Goal: Information Seeking & Learning: Learn about a topic

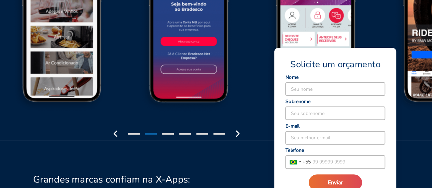
scroll to position [888, 0]
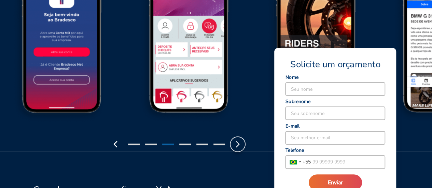
click at [239, 146] on icon "button" at bounding box center [237, 144] width 11 height 11
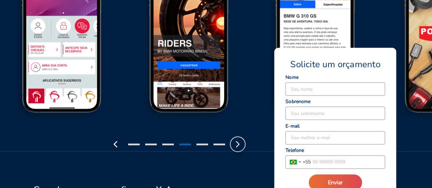
click at [239, 146] on icon "button" at bounding box center [237, 144] width 11 height 11
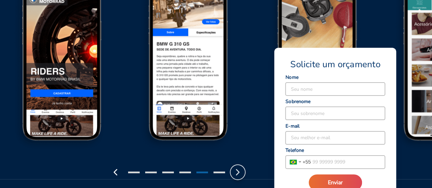
scroll to position [854, 0]
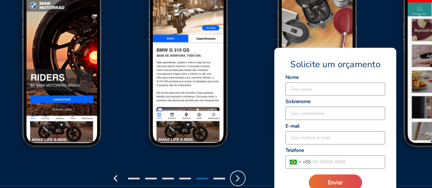
click at [242, 175] on icon "button" at bounding box center [237, 178] width 11 height 11
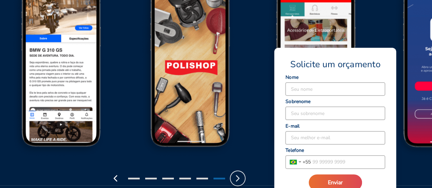
click at [242, 175] on icon "button" at bounding box center [237, 178] width 11 height 11
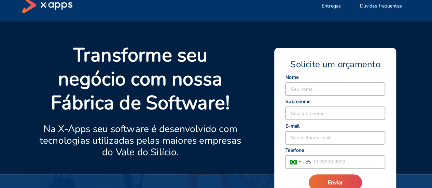
scroll to position [0, 0]
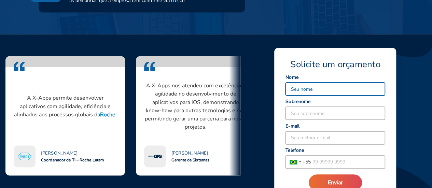
scroll to position [581, 0]
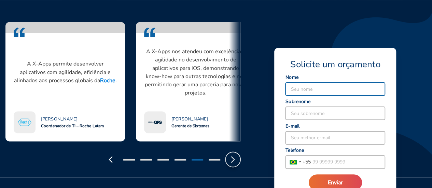
click at [235, 160] on icon "button" at bounding box center [232, 159] width 11 height 11
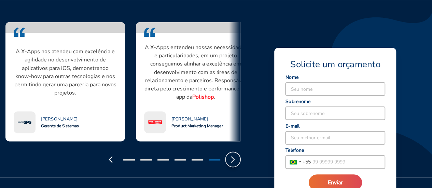
click at [235, 160] on icon "button" at bounding box center [232, 159] width 11 height 11
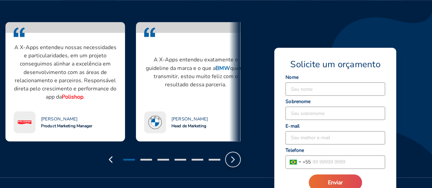
click at [235, 160] on icon "button" at bounding box center [232, 159] width 11 height 11
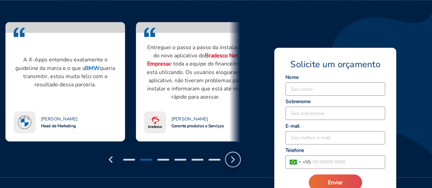
click at [235, 160] on icon "button" at bounding box center [232, 159] width 11 height 11
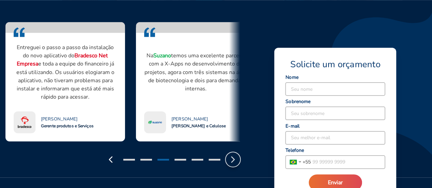
click at [235, 160] on icon "button" at bounding box center [232, 159] width 11 height 11
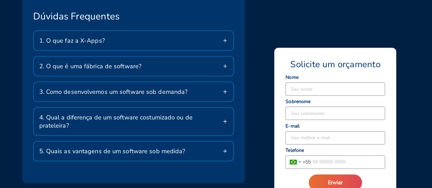
scroll to position [1161, 0]
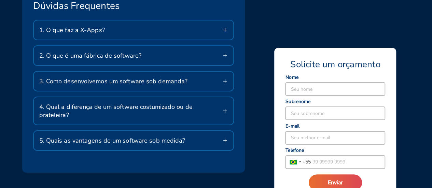
click at [156, 60] on div "2. O que é uma fábrica de software?" at bounding box center [134, 55] width 200 height 19
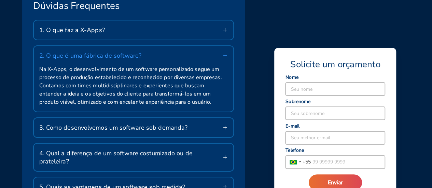
click at [156, 60] on div "2. O que é uma fábrica de software?" at bounding box center [134, 55] width 200 height 19
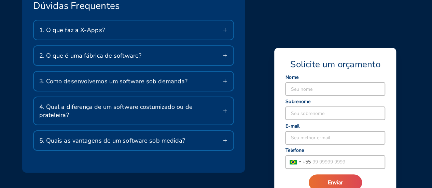
click at [104, 76] on div "3. Como desenvolvemos um software sob demanda?" at bounding box center [134, 81] width 200 height 19
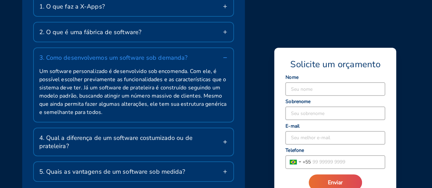
scroll to position [1195, 0]
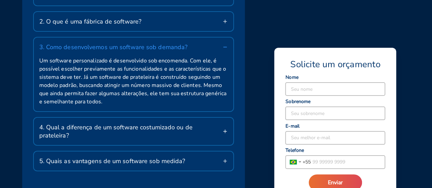
click at [85, 129] on span "4. Qual a diferença de um software costumizado ou de prateleira?" at bounding box center [130, 131] width 183 height 16
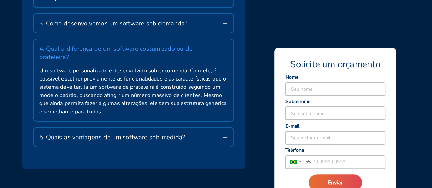
scroll to position [1229, 0]
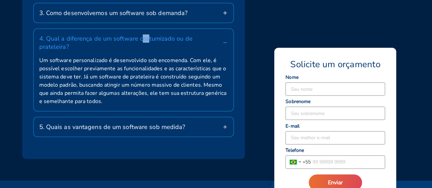
drag, startPoint x: 141, startPoint y: 40, endPoint x: 148, endPoint y: 46, distance: 9.5
click at [148, 46] on div "4. Qual a diferença de um software costumizado ou de prateleira?" at bounding box center [134, 42] width 200 height 27
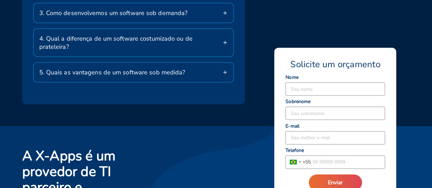
click at [148, 46] on div "4. Qual a diferença de um software costumizado ou de prateleira?" at bounding box center [134, 42] width 200 height 27
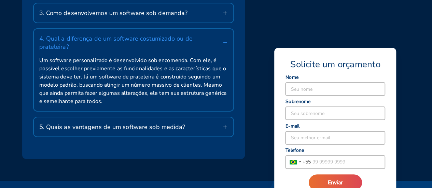
click at [128, 123] on span "5. Quais as vantagens de um software sob medida?" at bounding box center [112, 127] width 146 height 8
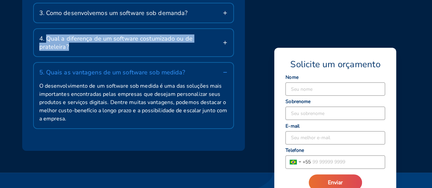
drag, startPoint x: 46, startPoint y: 38, endPoint x: 221, endPoint y: 40, distance: 174.8
click at [221, 40] on div "4. Qual a diferença de um software costumizado ou de prateleira?" at bounding box center [134, 42] width 200 height 27
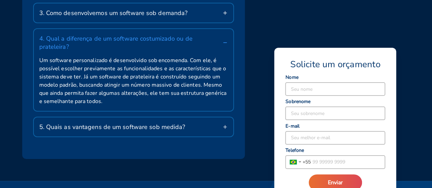
copy span "Qual a diferença de um software costumizado ou de prateleira?"
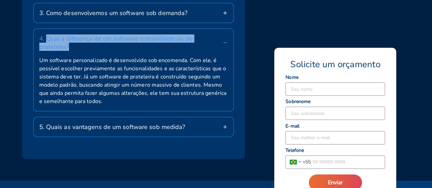
drag, startPoint x: 221, startPoint y: 40, endPoint x: 47, endPoint y: 36, distance: 174.2
click at [47, 36] on div "4. Qual a diferença de um software costumizado ou de prateleira?" at bounding box center [134, 42] width 200 height 27
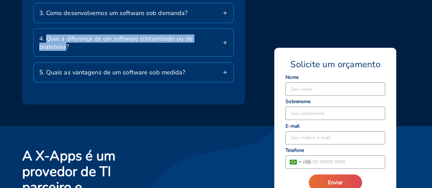
drag, startPoint x: 46, startPoint y: 39, endPoint x: 218, endPoint y: 47, distance: 171.9
click at [219, 47] on div "4. Qual a diferença de um software costumizado ou de prateleira?" at bounding box center [134, 42] width 200 height 27
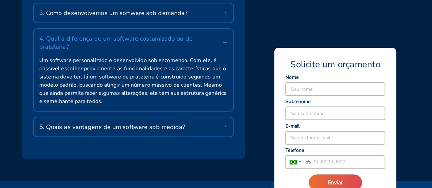
copy span "Qual a diferença de um software costumizado ou de prateleira"
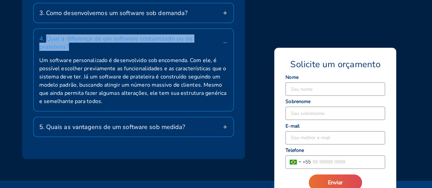
drag, startPoint x: 47, startPoint y: 36, endPoint x: 220, endPoint y: 41, distance: 172.9
click at [220, 41] on span "4. Qual a diferença de um software costumizado ou de prateleira?" at bounding box center [130, 42] width 183 height 16
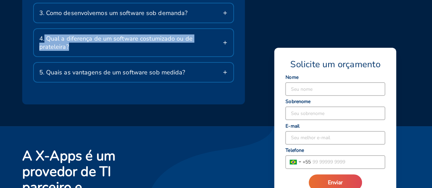
drag, startPoint x: 220, startPoint y: 41, endPoint x: 44, endPoint y: 39, distance: 176.2
click at [44, 39] on span "4. Qual a diferença de um software costumizado ou de prateleira?" at bounding box center [130, 42] width 183 height 16
